Goal: Information Seeking & Learning: Learn about a topic

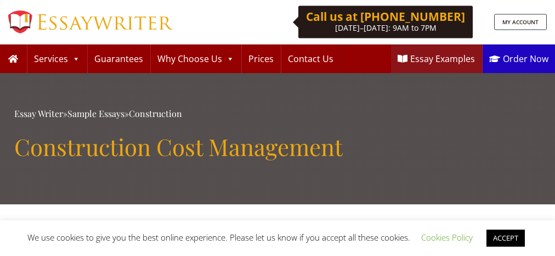
click at [278, 238] on span "We use cookies to give you the best online experience. Please let us know if yo…" at bounding box center [277, 237] width 500 height 11
click at [508, 238] on link "ACCEPT" at bounding box center [506, 237] width 38 height 17
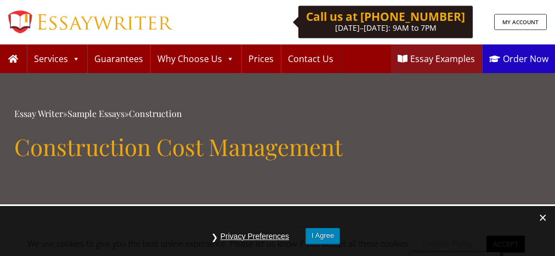
click at [323, 235] on button "I Agree" at bounding box center [323, 236] width 35 height 16
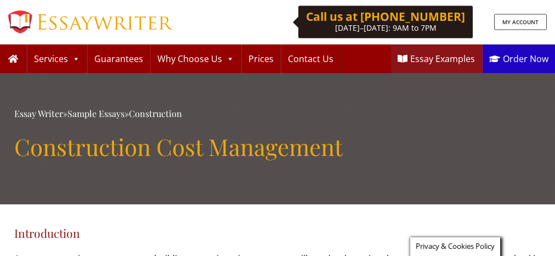
click at [278, 128] on div "Essay Writer » Sample Essays » Construction Construction Cost Management" at bounding box center [277, 138] width 527 height 131
click at [454, 246] on span "Privacy & Cookies Policy" at bounding box center [455, 246] width 79 height 10
